Goal: Communication & Community: Share content

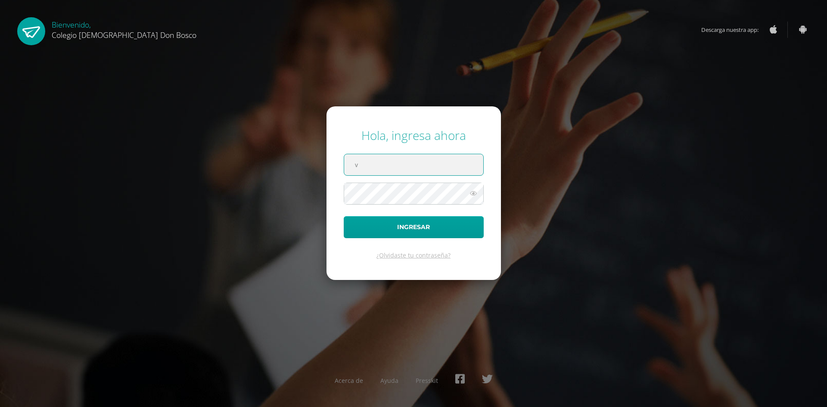
type input "[EMAIL_ADDRESS][DOMAIN_NAME]"
click at [344, 216] on button "Ingresar" at bounding box center [414, 227] width 140 height 22
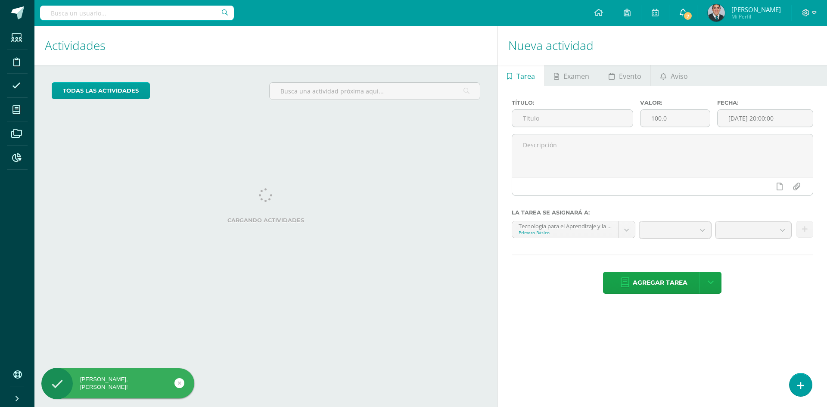
click at [692, 15] on span "7" at bounding box center [687, 15] width 9 height 9
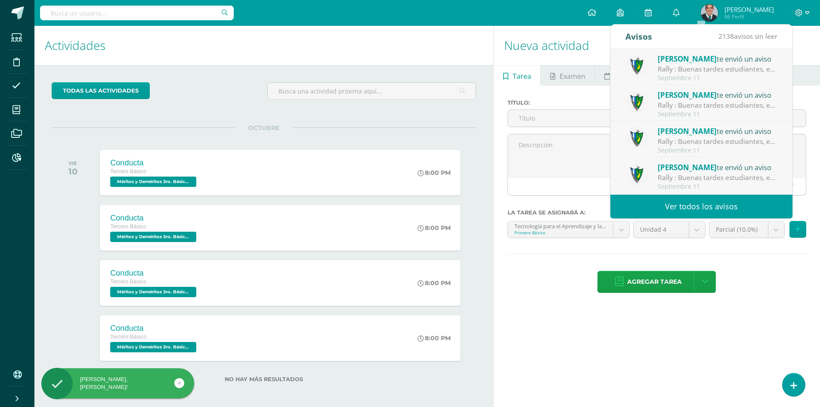
click at [802, 78] on ul "Tarea Examen Evento Aviso" at bounding box center [657, 75] width 326 height 21
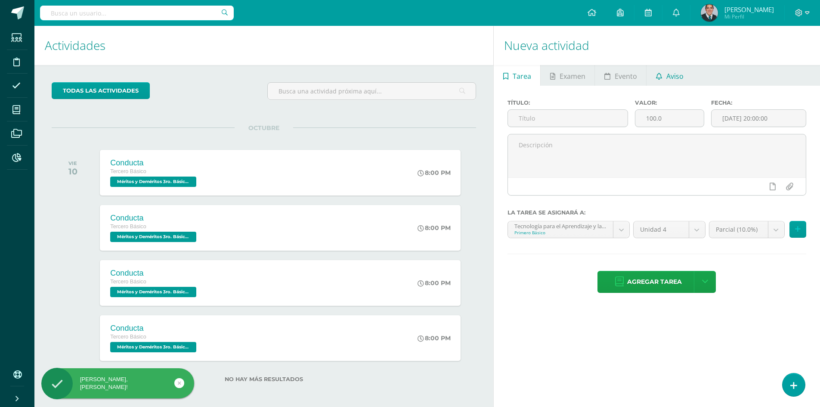
click at [656, 67] on link "Aviso" at bounding box center [670, 75] width 46 height 21
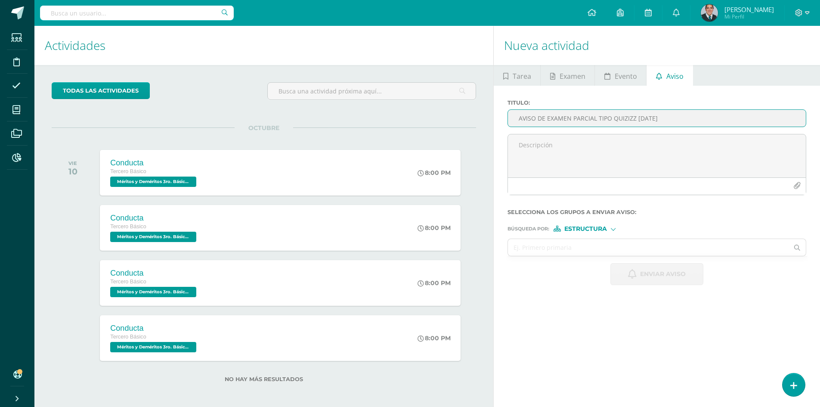
type input "AVISO DE EXAMEN PARCIAL TIPO QUIZIZZ [DATE]"
click at [574, 148] on textarea at bounding box center [657, 155] width 298 height 43
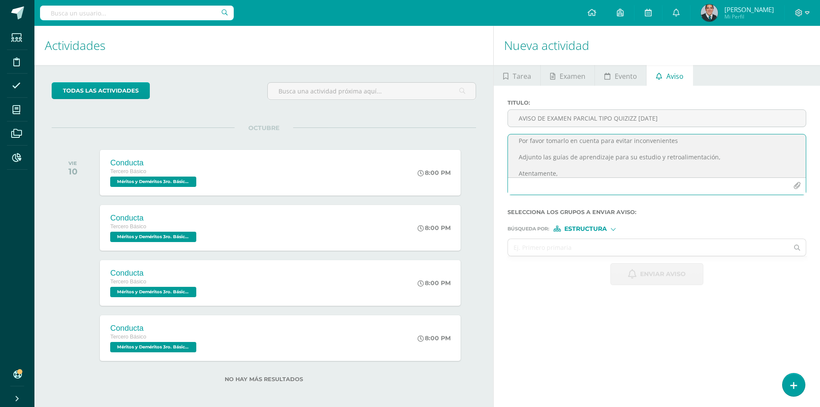
scroll to position [94, 0]
type textarea "Buenas tardes Estimados todos IV Bachillerato B Diseño [DEMOGRAPHIC_DATA] les b…"
click at [602, 225] on div "Búsqueda por : Estructura Estructura Persona" at bounding box center [657, 225] width 299 height 13
click at [598, 229] on span "Estructura" at bounding box center [585, 228] width 43 height 5
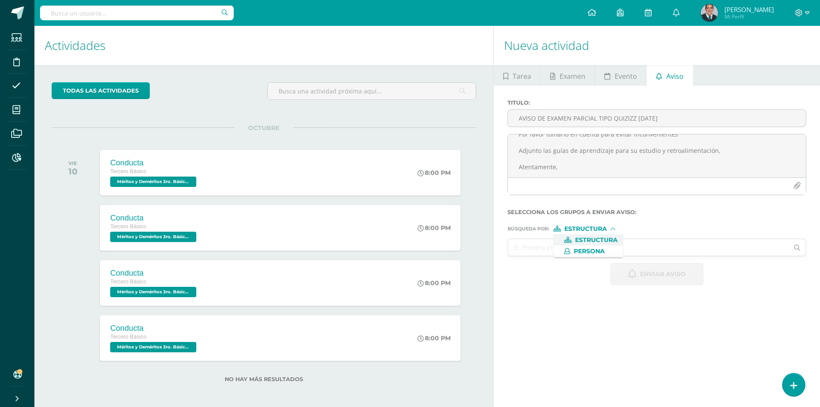
click at [598, 229] on span "Estructura" at bounding box center [585, 228] width 43 height 5
click at [527, 252] on input "text" at bounding box center [648, 247] width 281 height 17
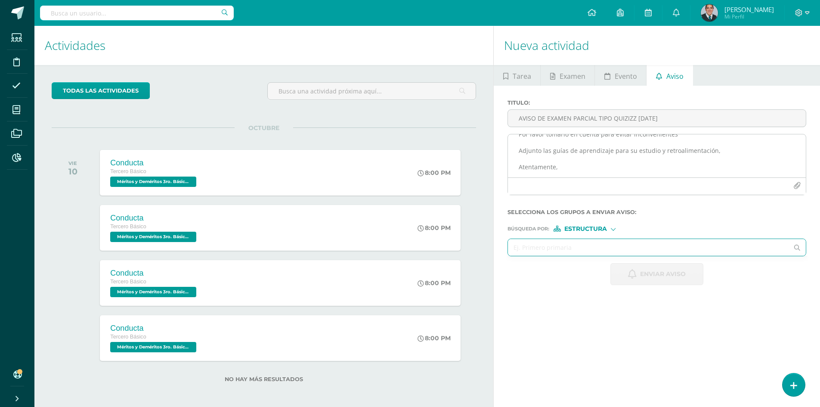
click at [800, 190] on button "button" at bounding box center [797, 185] width 17 height 17
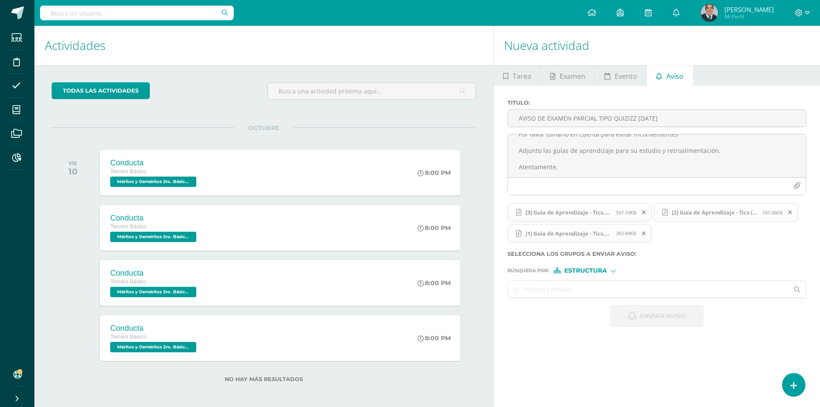
click at [562, 288] on input "text" at bounding box center [648, 289] width 281 height 17
type input "c"
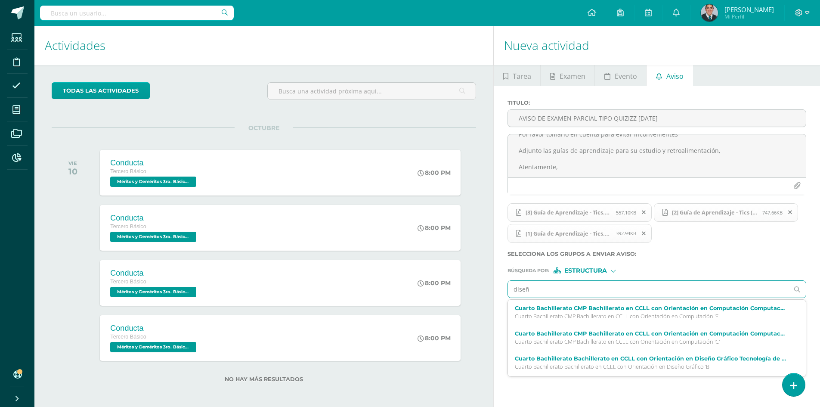
type input "diseño"
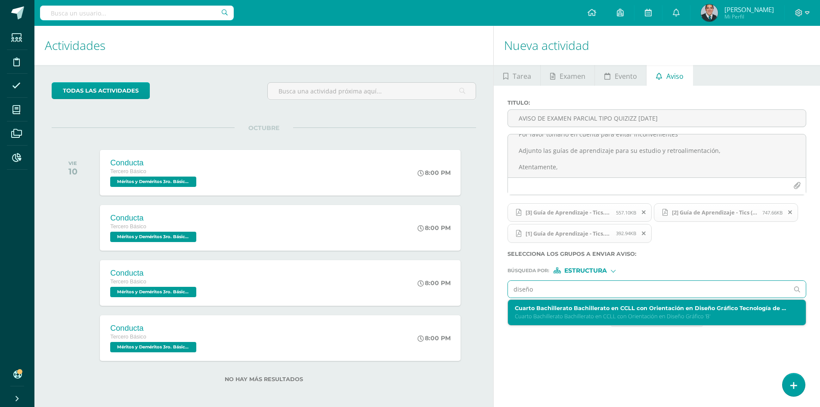
click at [589, 314] on p "Cuarto Bachillerato Bachillerato en CCLL con Orientación en Diseño Gráfico 'B'" at bounding box center [651, 316] width 272 height 7
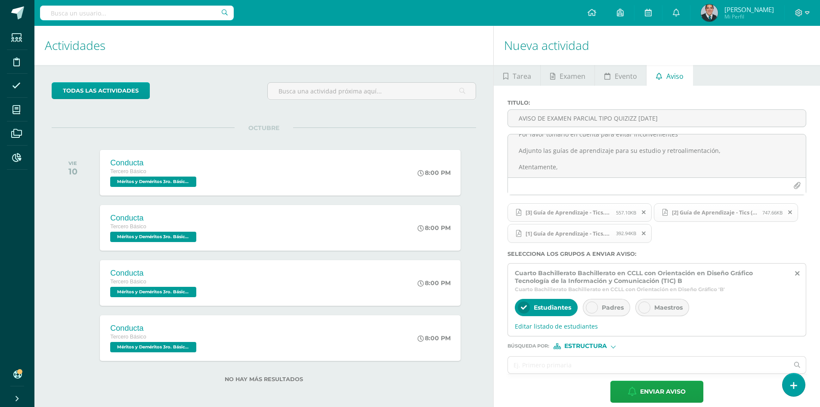
click at [594, 308] on icon at bounding box center [592, 307] width 6 height 6
click at [648, 310] on div at bounding box center [644, 307] width 12 height 12
click at [599, 342] on div "Búsqueda por : Estructura Estructura Persona" at bounding box center [657, 342] width 299 height 13
click at [593, 348] on span "Estructura" at bounding box center [585, 346] width 43 height 5
click at [591, 364] on span "Persona" at bounding box center [588, 368] width 69 height 11
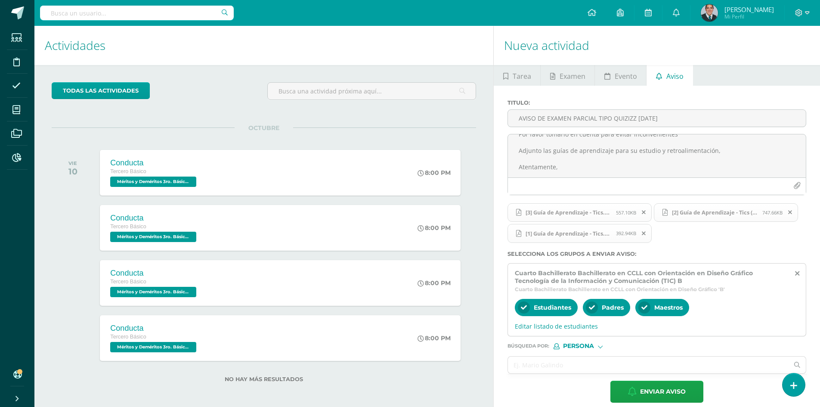
click at [585, 366] on input "text" at bounding box center [648, 364] width 281 height 17
type input "[PERSON_NAME]"
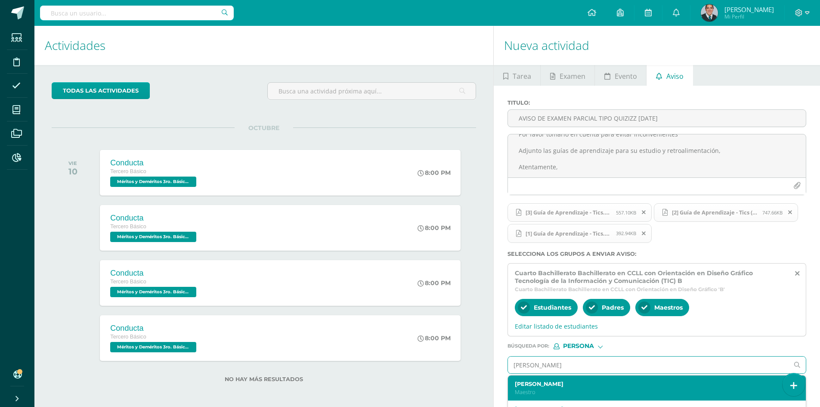
click at [571, 387] on div "[PERSON_NAME]" at bounding box center [651, 388] width 272 height 15
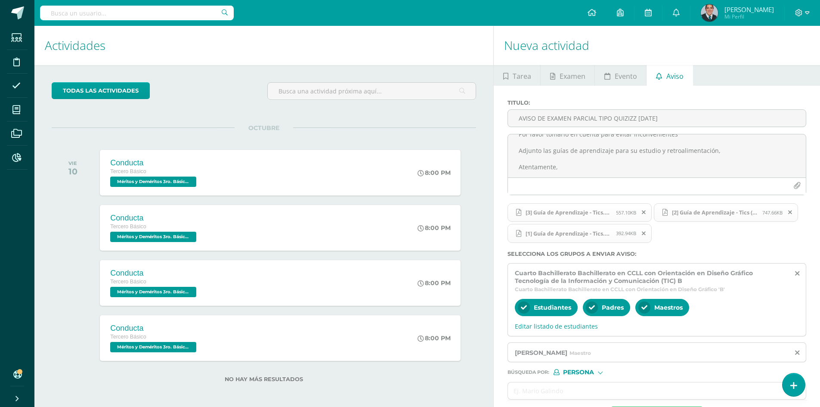
scroll to position [35, 0]
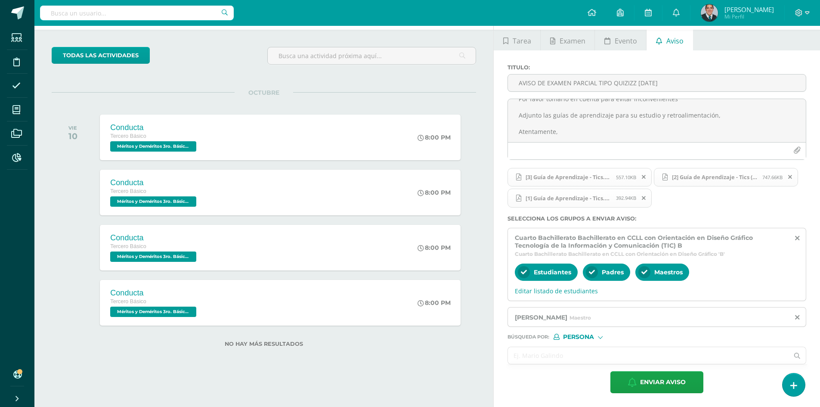
click at [565, 361] on input "text" at bounding box center [648, 355] width 281 height 17
type input "e"
type input "infor"
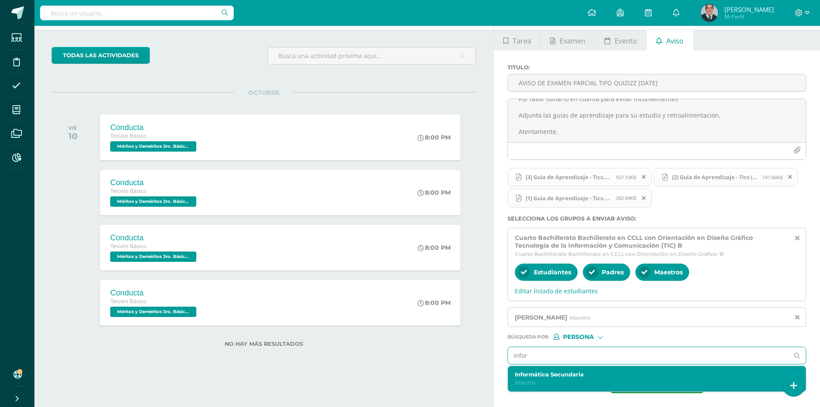
click at [564, 387] on div "Informática Secundaria Maestro" at bounding box center [657, 378] width 298 height 25
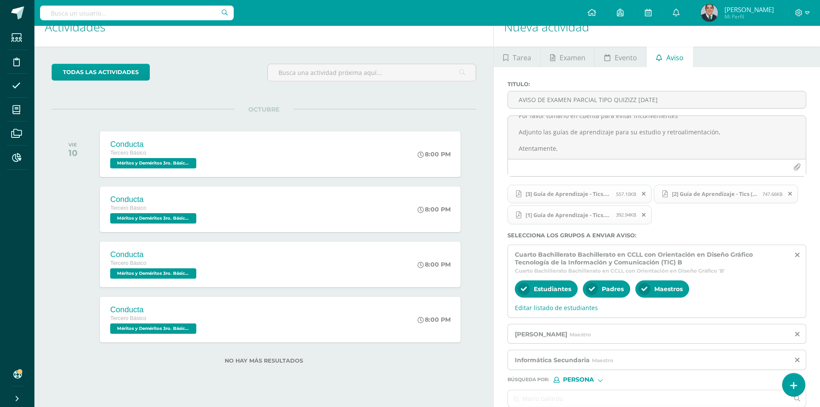
scroll to position [0, 0]
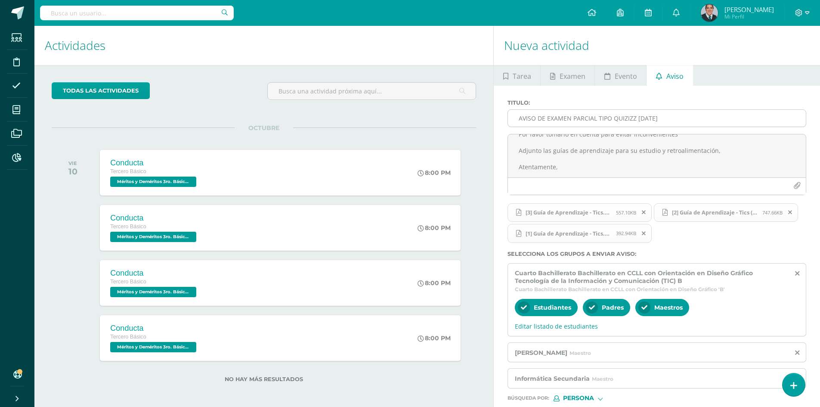
click at [724, 119] on input "AVISO DE EXAMEN PARCIAL TIPO QUIZIZZ [DATE]" at bounding box center [657, 118] width 298 height 17
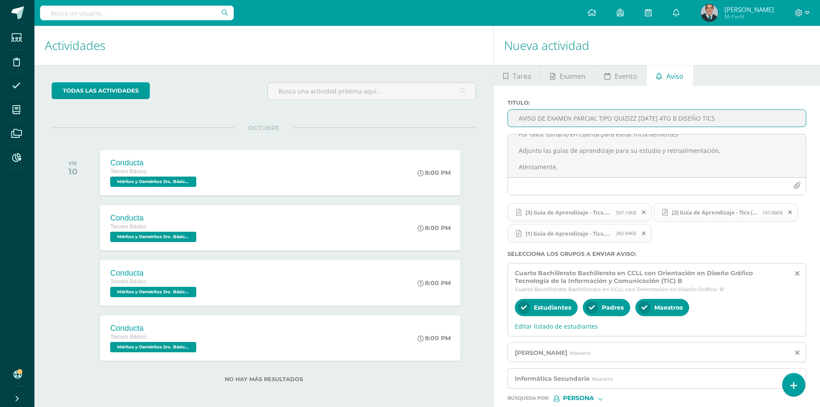
scroll to position [62, 0]
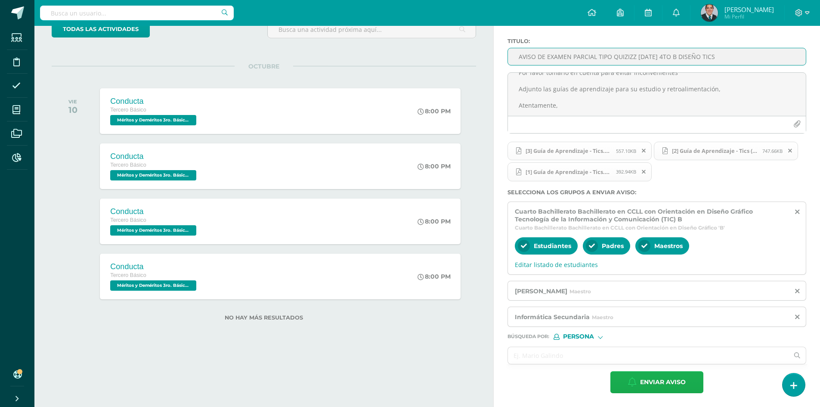
type input "AVISO DE EXAMEN PARCIAL TIPO QUIZIZZ [DATE] 4TO B DISEÑO TICS"
click at [646, 384] on span "Enviar aviso" at bounding box center [663, 382] width 46 height 21
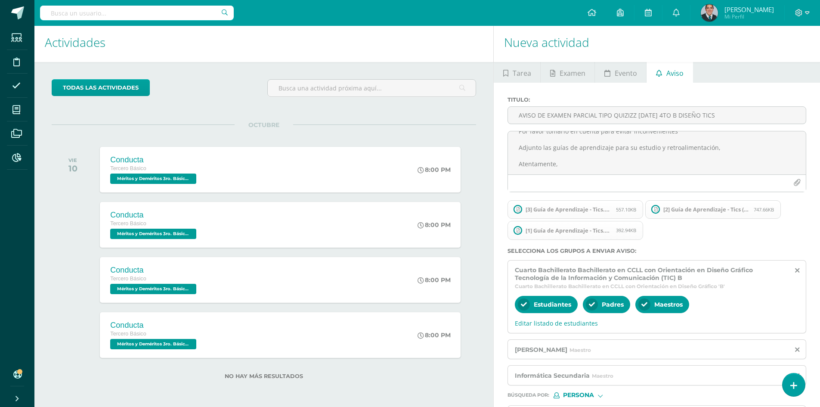
scroll to position [0, 0]
